Goal: Find specific page/section

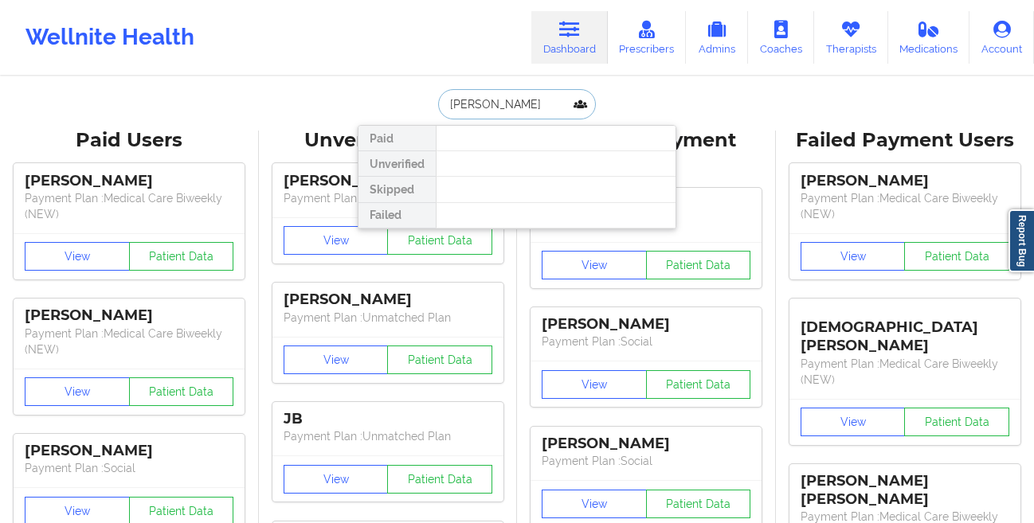
paste input "[PERSON_NAME]"
type input "[PERSON_NAME]"
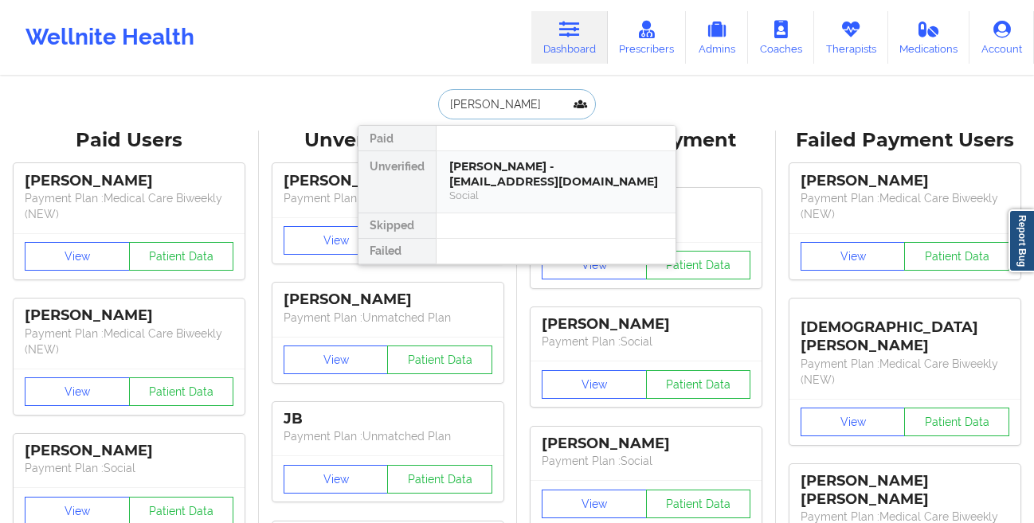
click at [557, 174] on div "[PERSON_NAME] - [EMAIL_ADDRESS][DOMAIN_NAME]" at bounding box center [555, 173] width 213 height 29
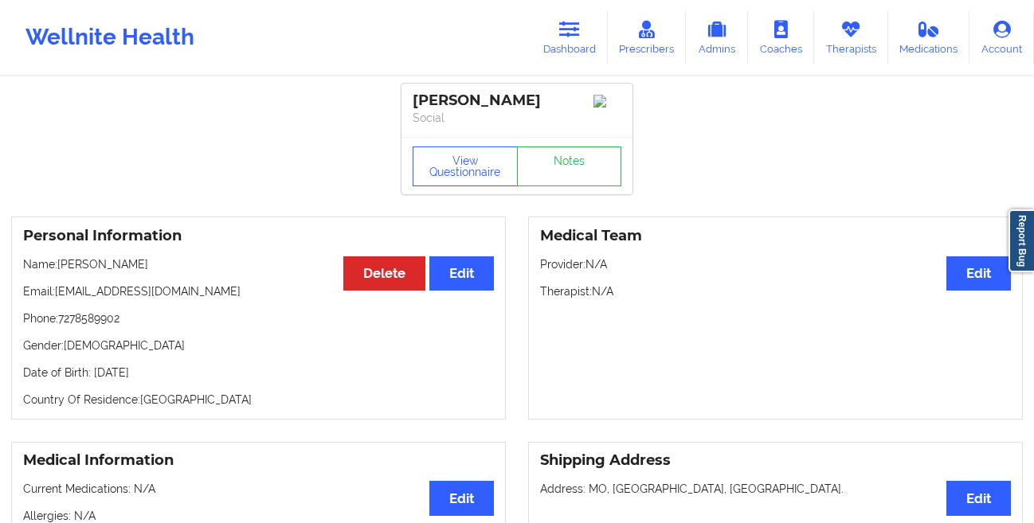
scroll to position [605, 0]
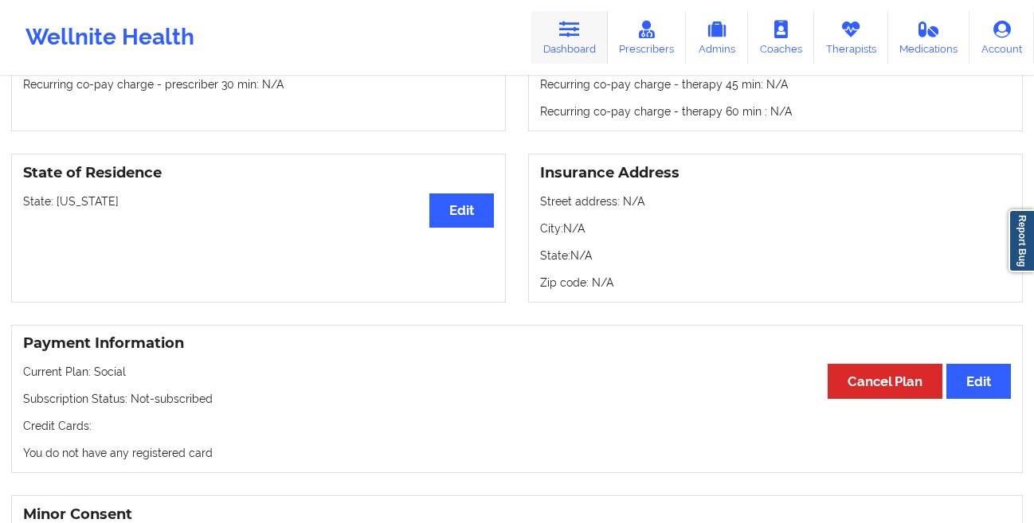
click at [589, 33] on link "Dashboard" at bounding box center [569, 37] width 76 height 53
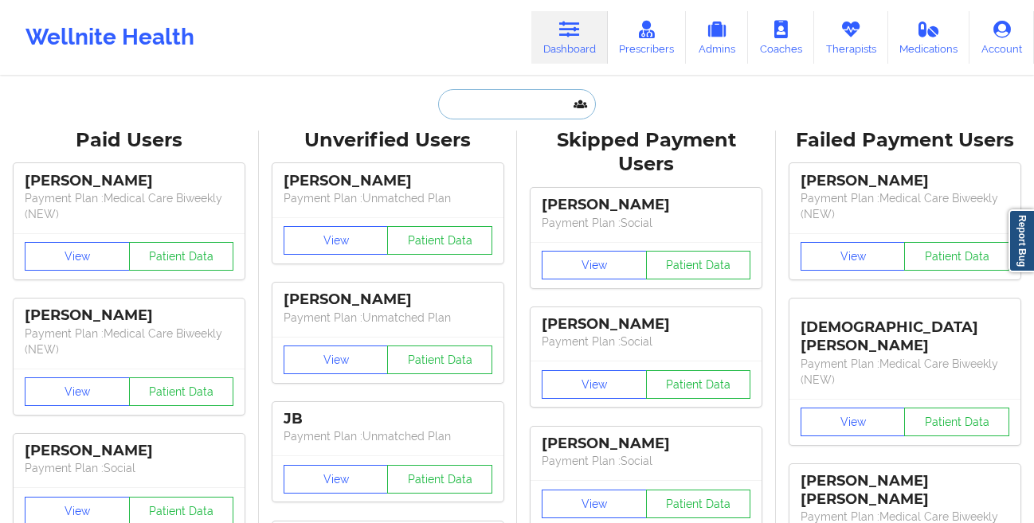
click at [473, 111] on input "text" at bounding box center [517, 104] width 158 height 30
paste input "[PERSON_NAME]"
type input "[PERSON_NAME]"
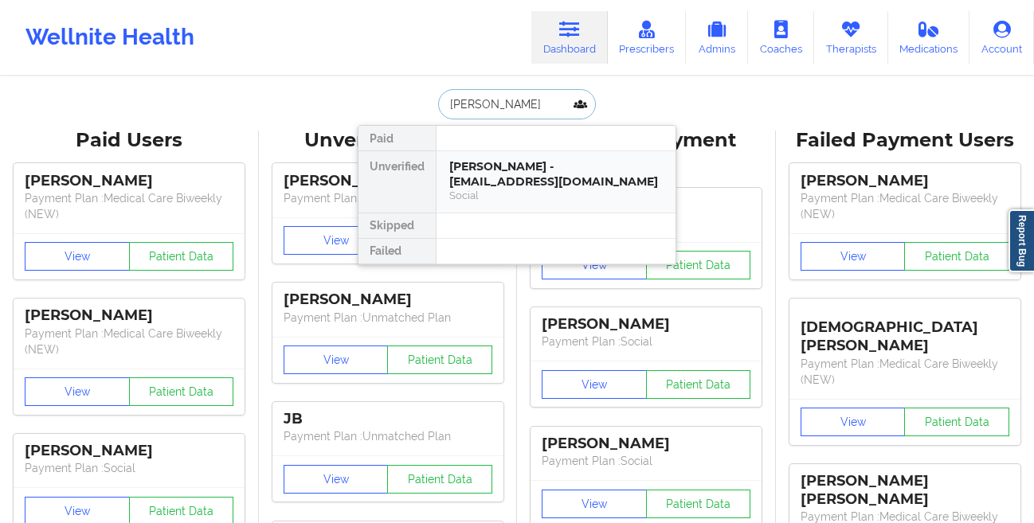
click at [467, 179] on div "[PERSON_NAME] - [EMAIL_ADDRESS][DOMAIN_NAME]" at bounding box center [555, 173] width 213 height 29
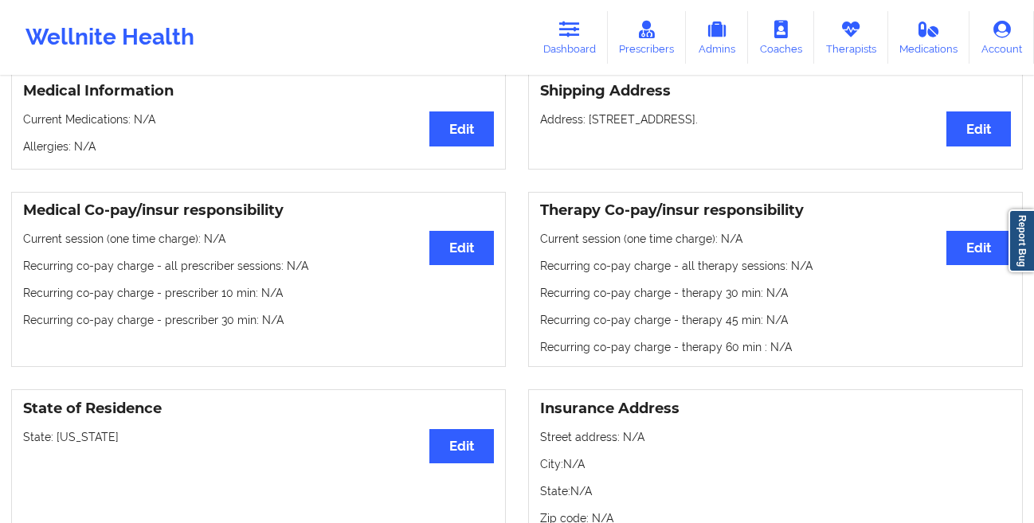
scroll to position [508, 0]
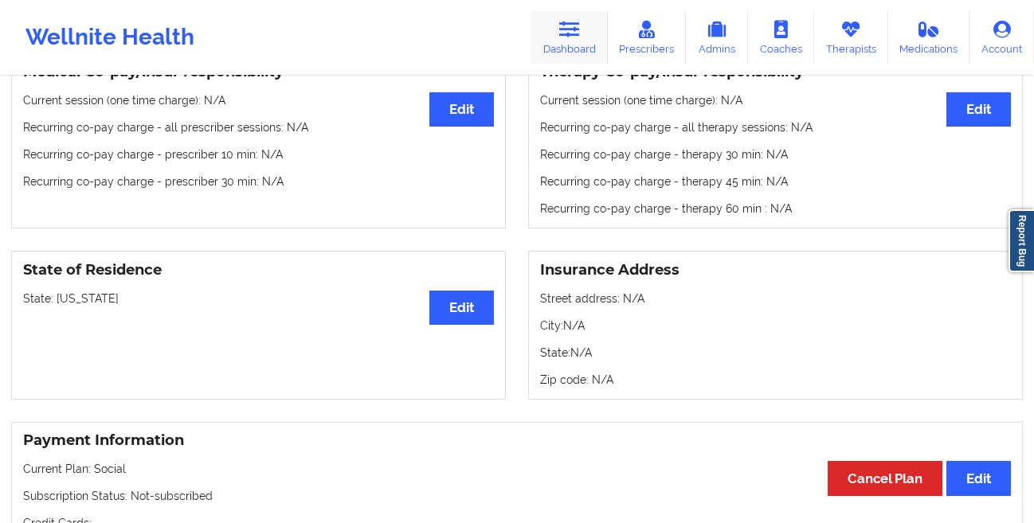
click at [567, 39] on link "Dashboard" at bounding box center [569, 37] width 76 height 53
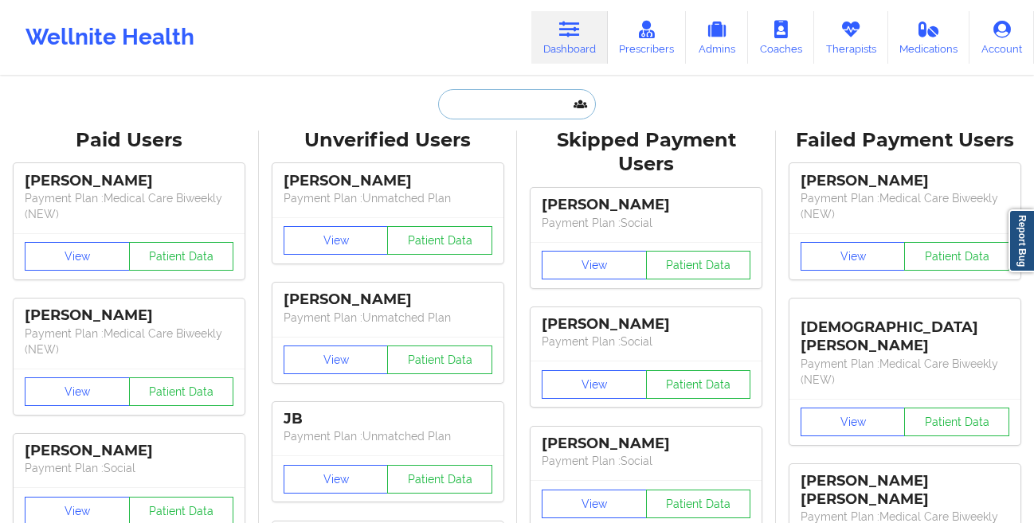
click at [494, 112] on input "text" at bounding box center [517, 104] width 158 height 30
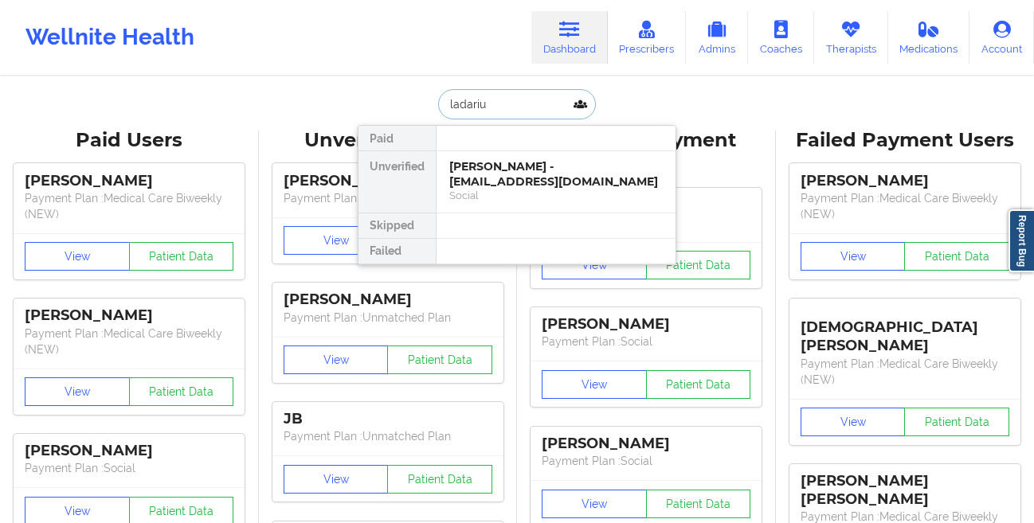
type input "[PERSON_NAME]"
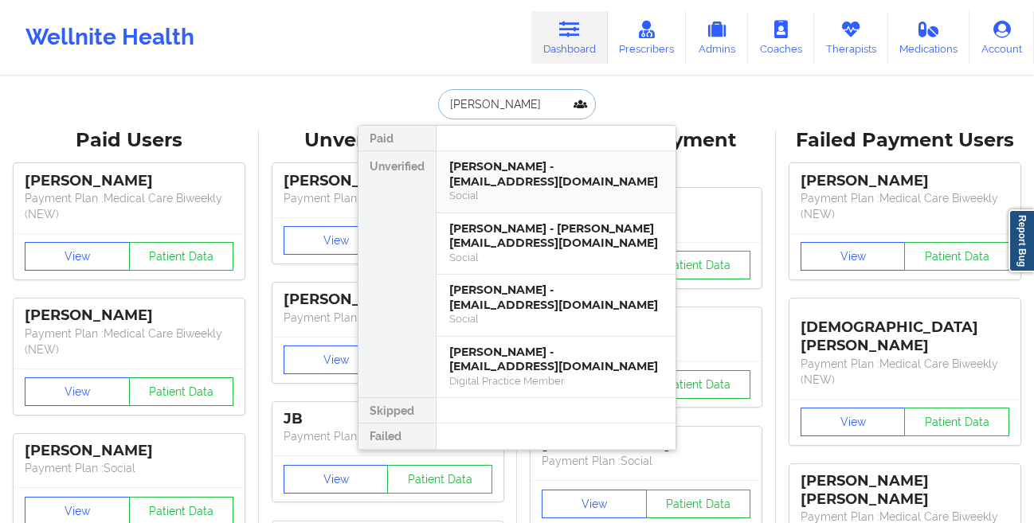
click at [481, 183] on div "[PERSON_NAME] - [EMAIL_ADDRESS][DOMAIN_NAME]" at bounding box center [555, 173] width 213 height 29
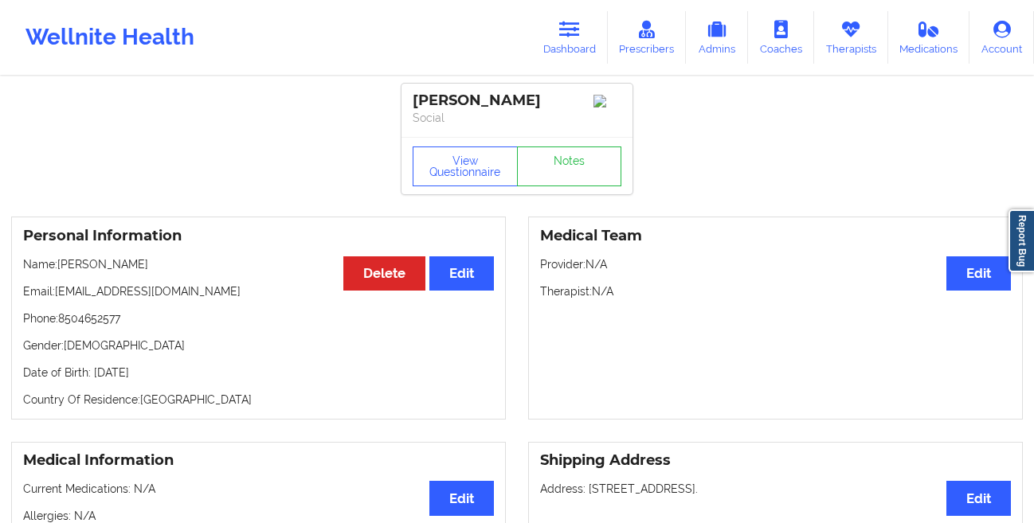
scroll to position [449, 0]
